Goal: Task Accomplishment & Management: Manage account settings

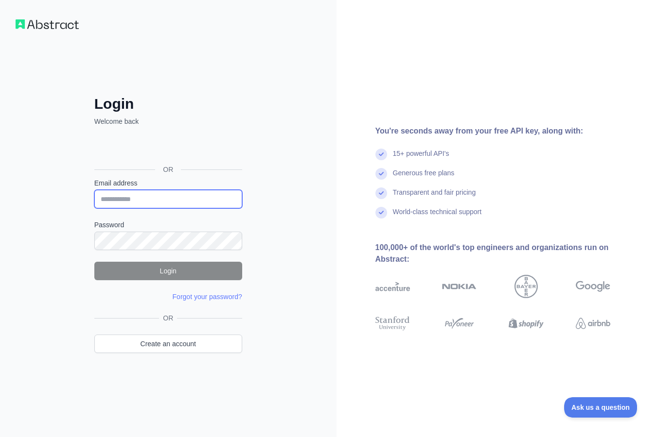
type input "**********"
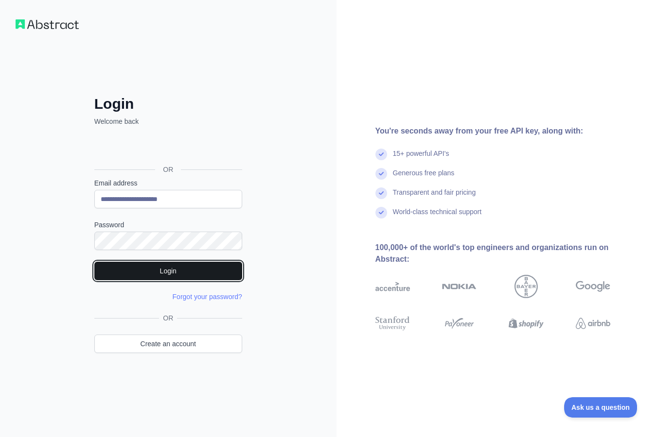
click at [173, 271] on button "Login" at bounding box center [168, 271] width 148 height 18
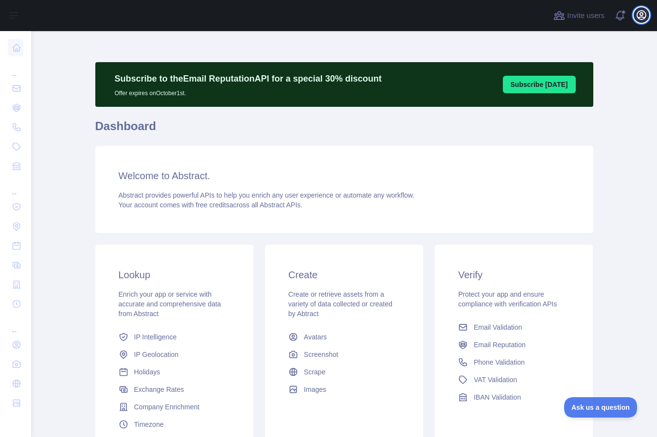
click at [641, 15] on icon "button" at bounding box center [641, 15] width 12 height 12
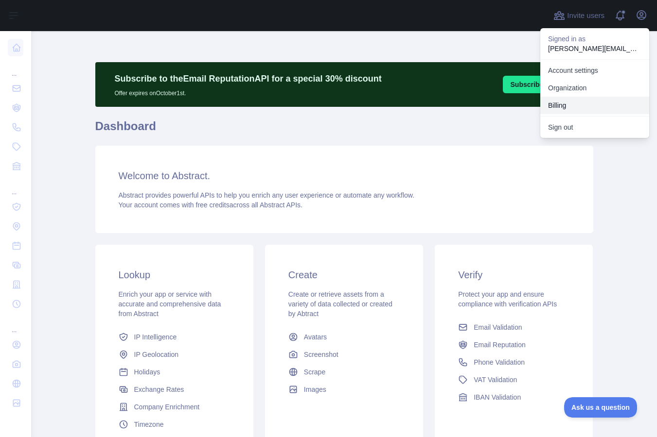
click at [557, 107] on button "Billing" at bounding box center [594, 105] width 109 height 17
